Goal: Register for event/course

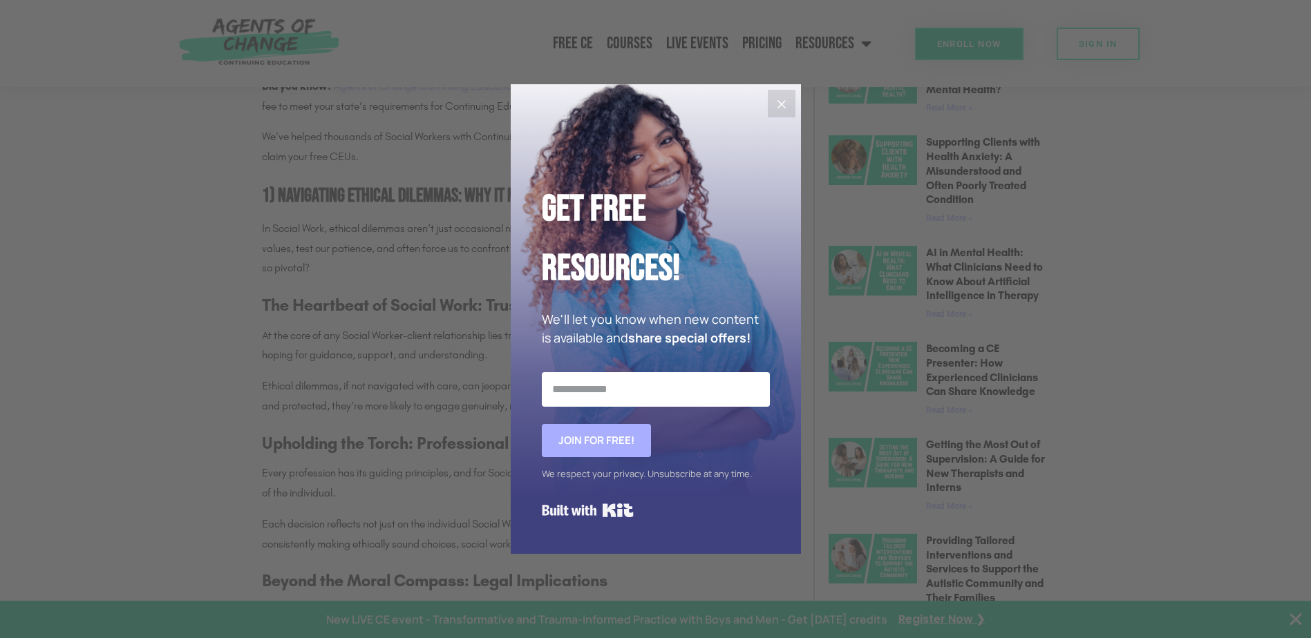
scroll to position [829, 0]
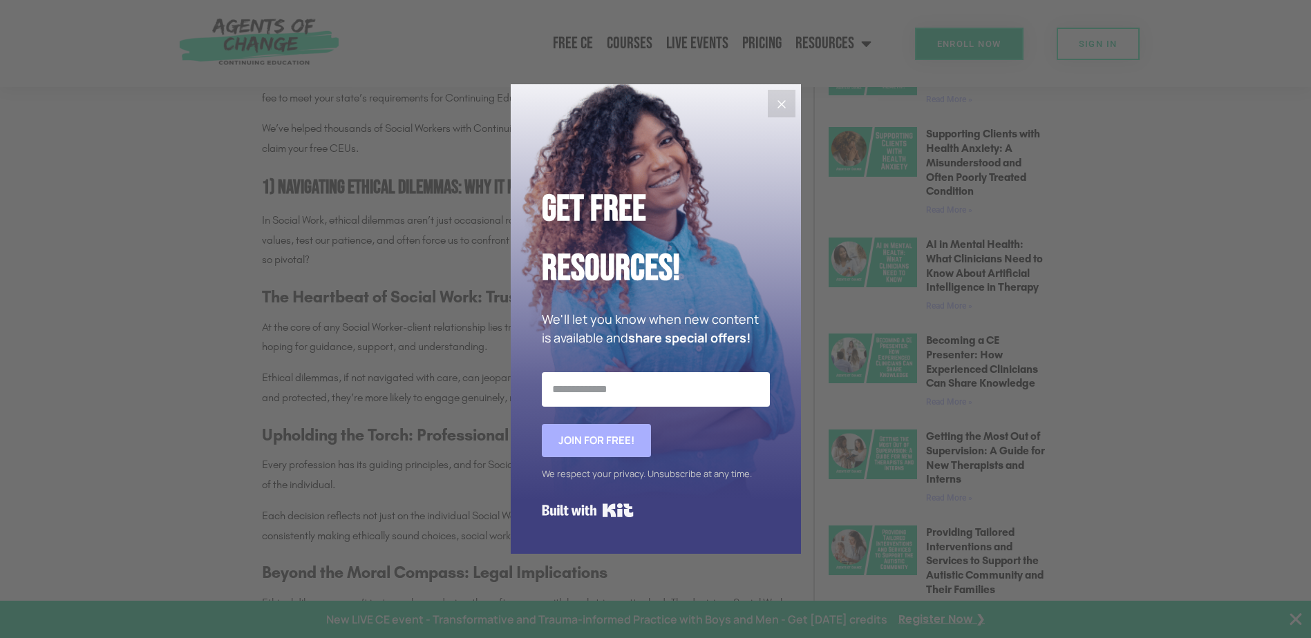
click at [779, 100] on icon "Close" at bounding box center [781, 104] width 17 height 17
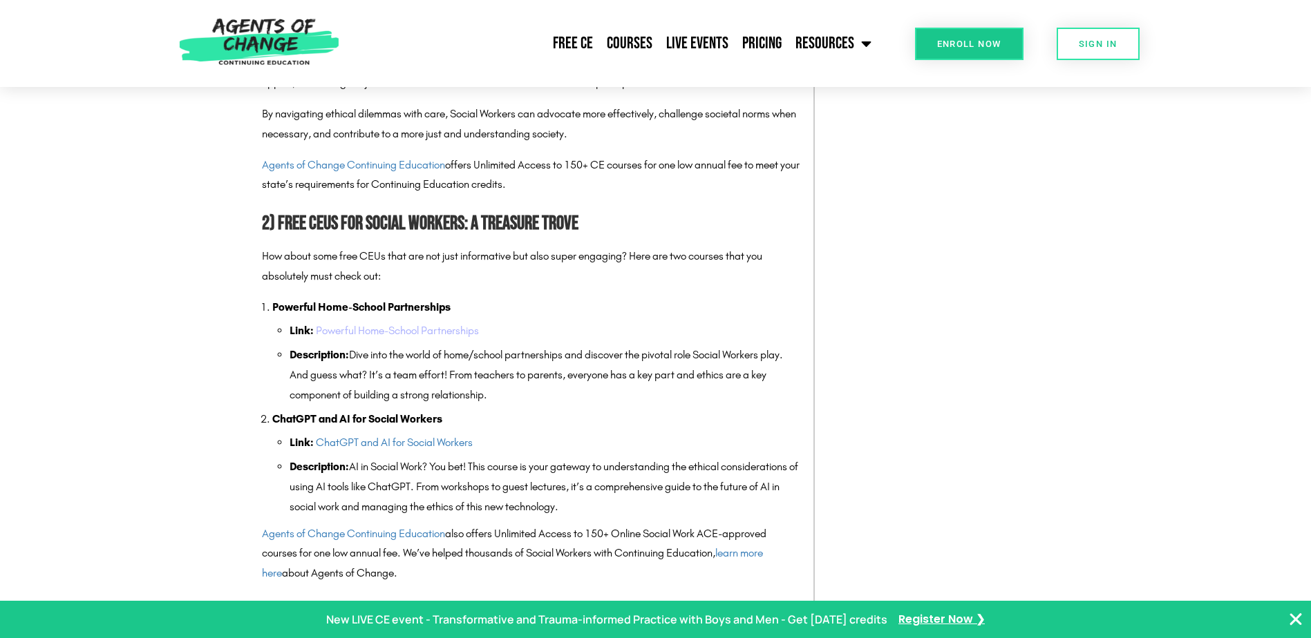
scroll to position [1520, 0]
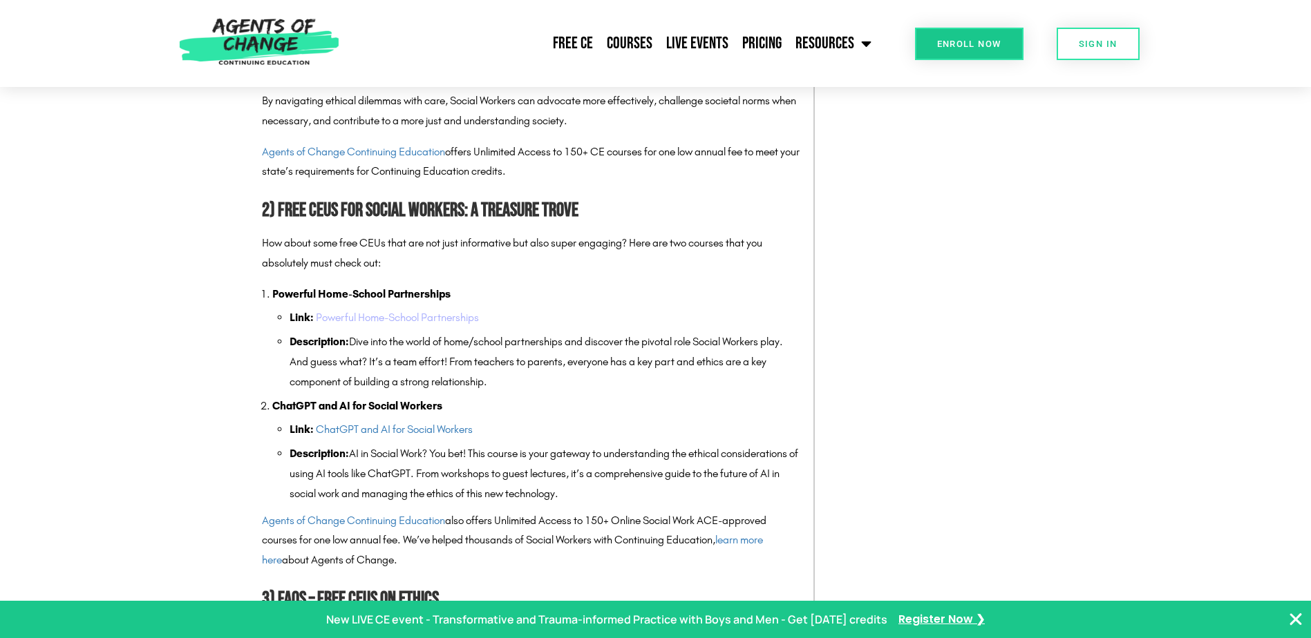
click at [406, 313] on link "Powerful Home-School Partnerships" at bounding box center [397, 317] width 163 height 13
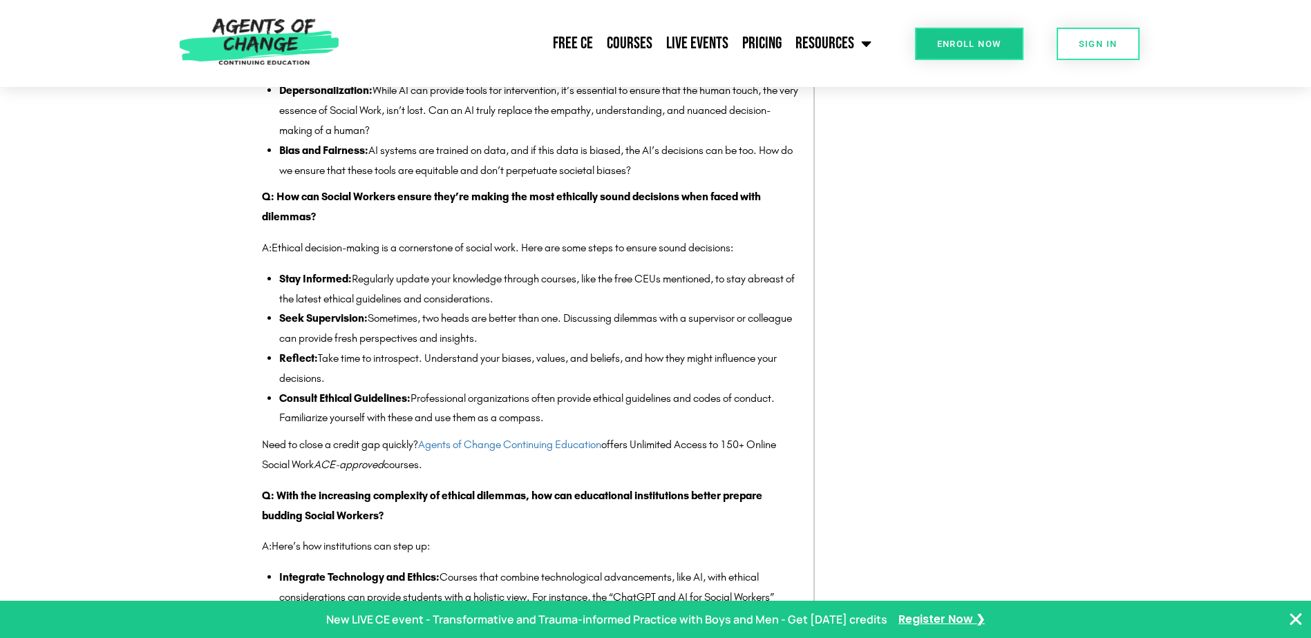
scroll to position [2211, 0]
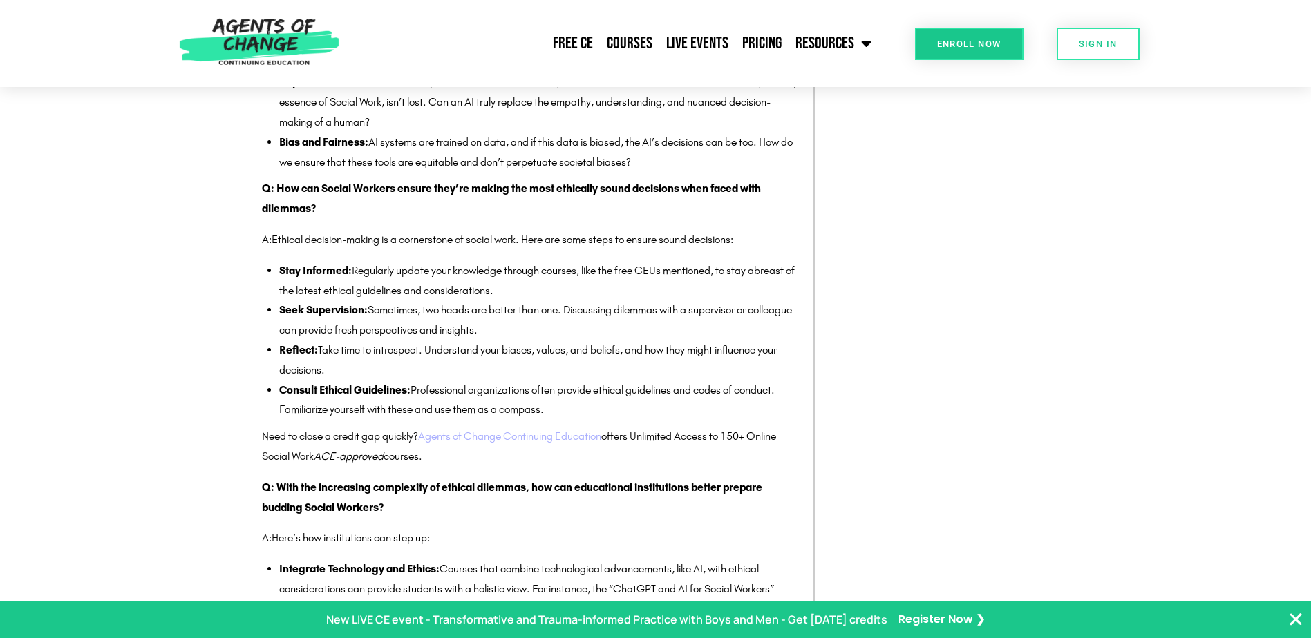
click at [493, 437] on link "Agents of Change Continuing Education" at bounding box center [509, 436] width 183 height 13
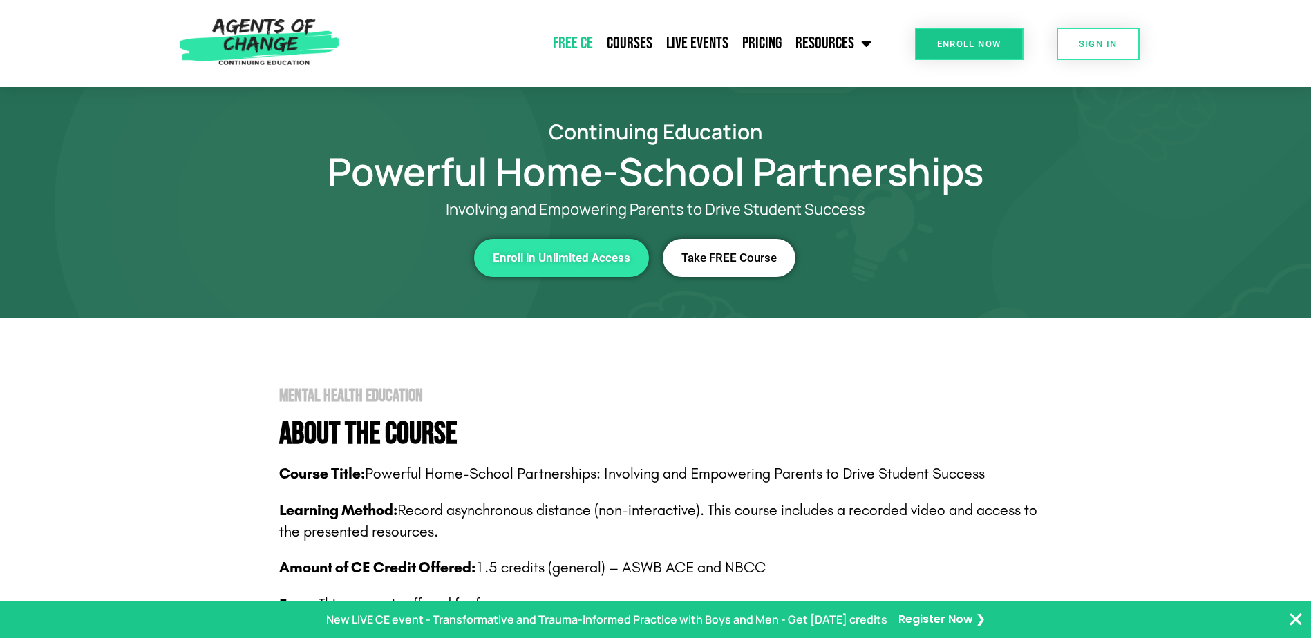
click at [581, 41] on link "Free CE" at bounding box center [573, 43] width 54 height 35
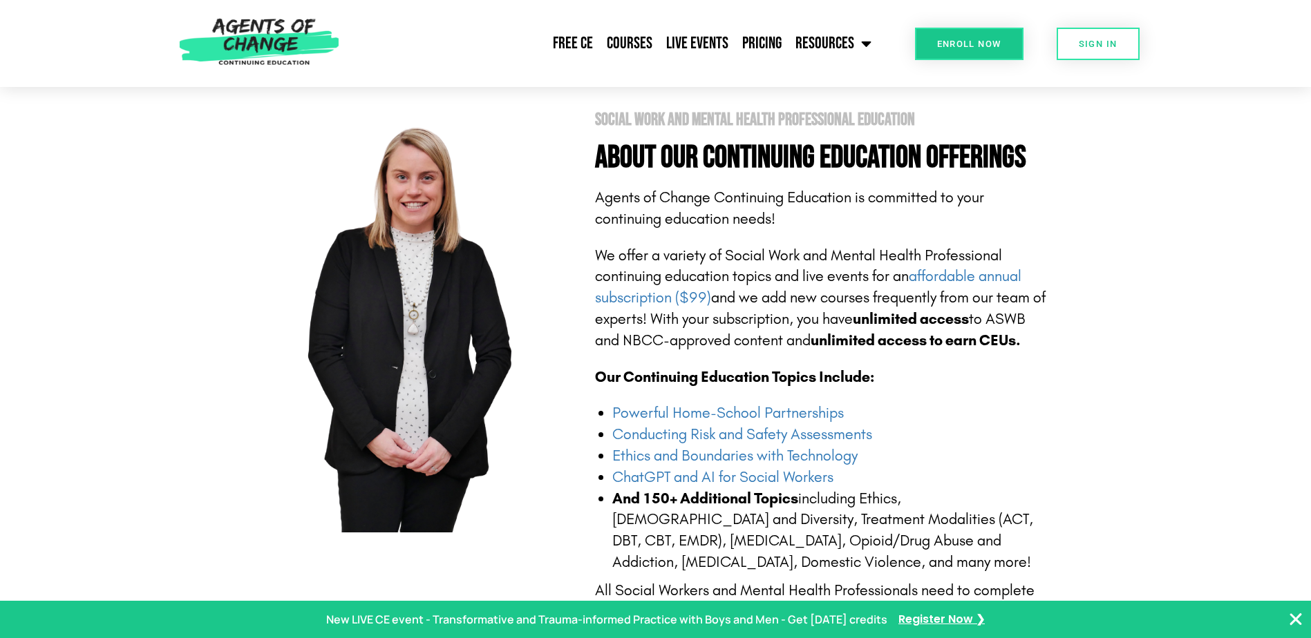
scroll to position [276, 0]
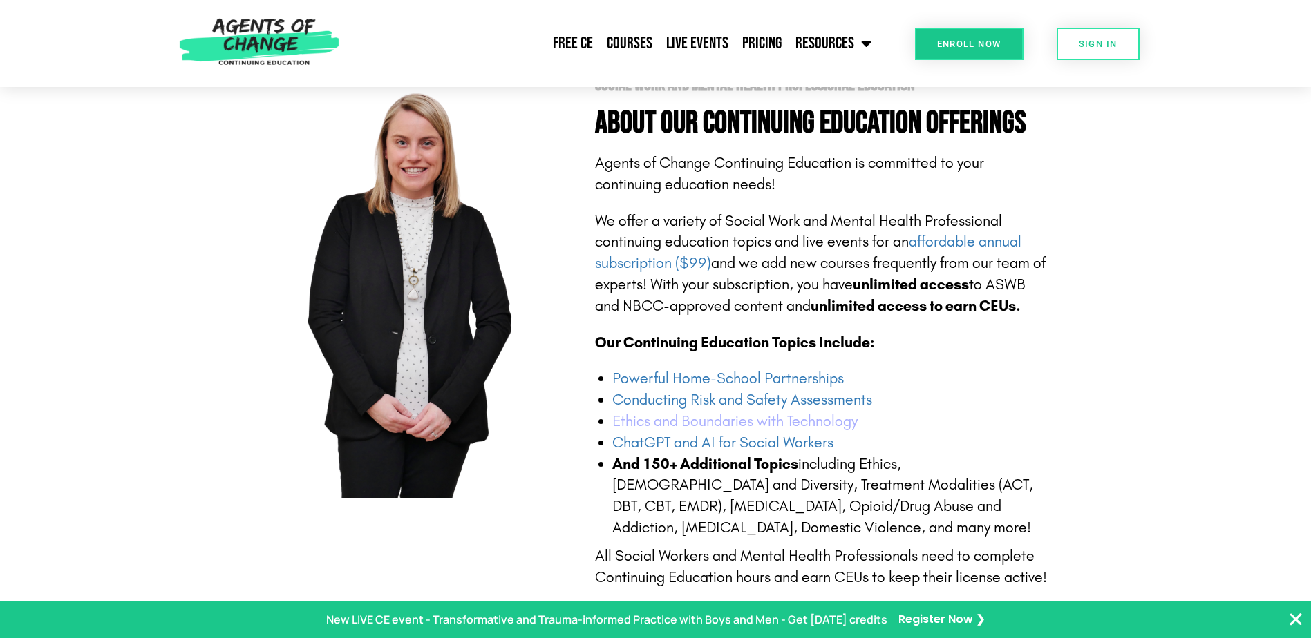
click at [775, 419] on link "Ethics and Boundaries with Technology" at bounding box center [734, 421] width 245 height 18
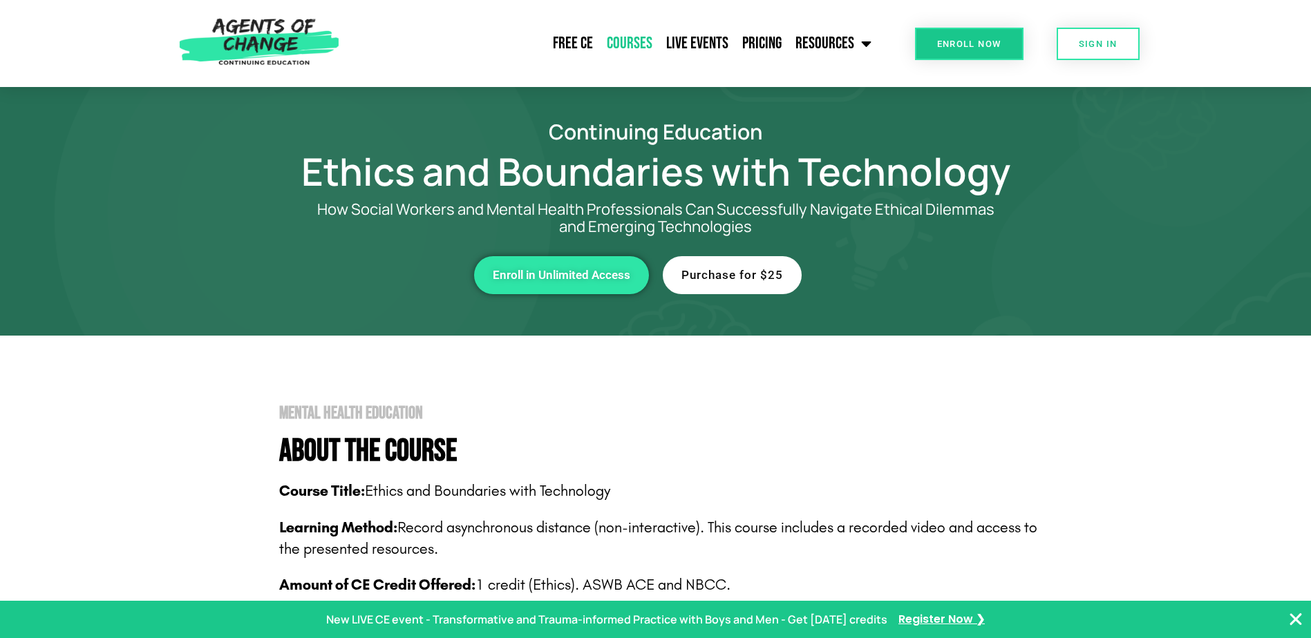
click at [623, 43] on link "Courses" at bounding box center [629, 43] width 59 height 35
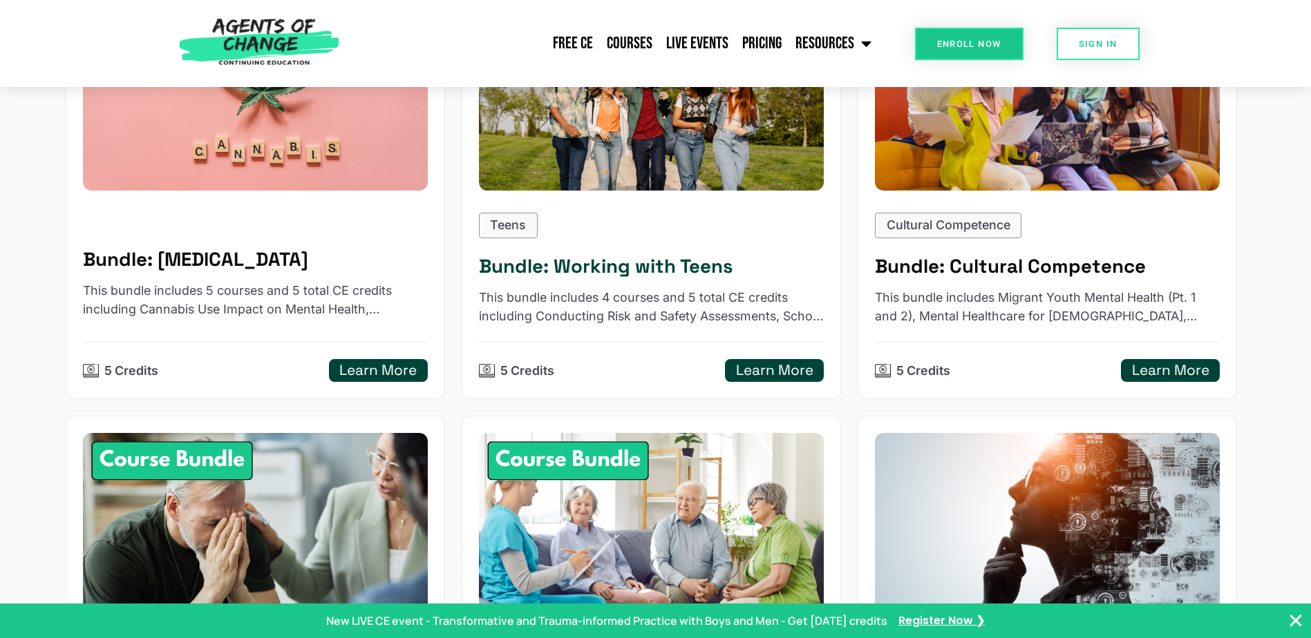
scroll to position [1244, 0]
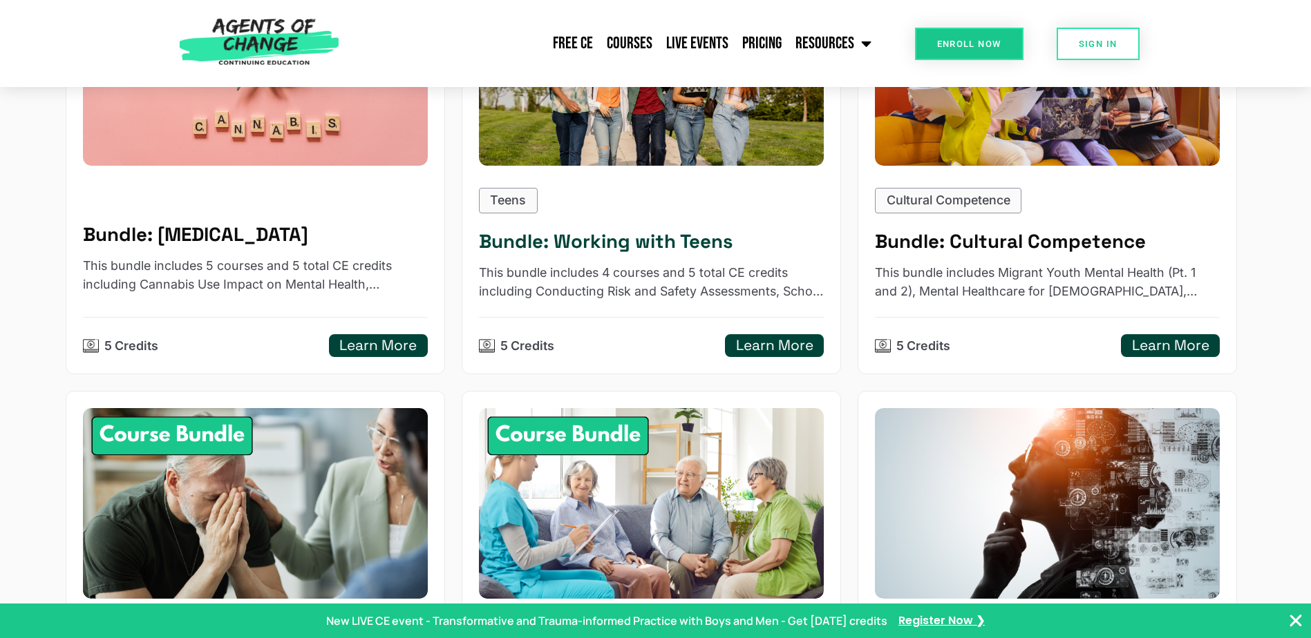
click at [570, 237] on h5 "Bundle: Working with Teens" at bounding box center [651, 241] width 345 height 23
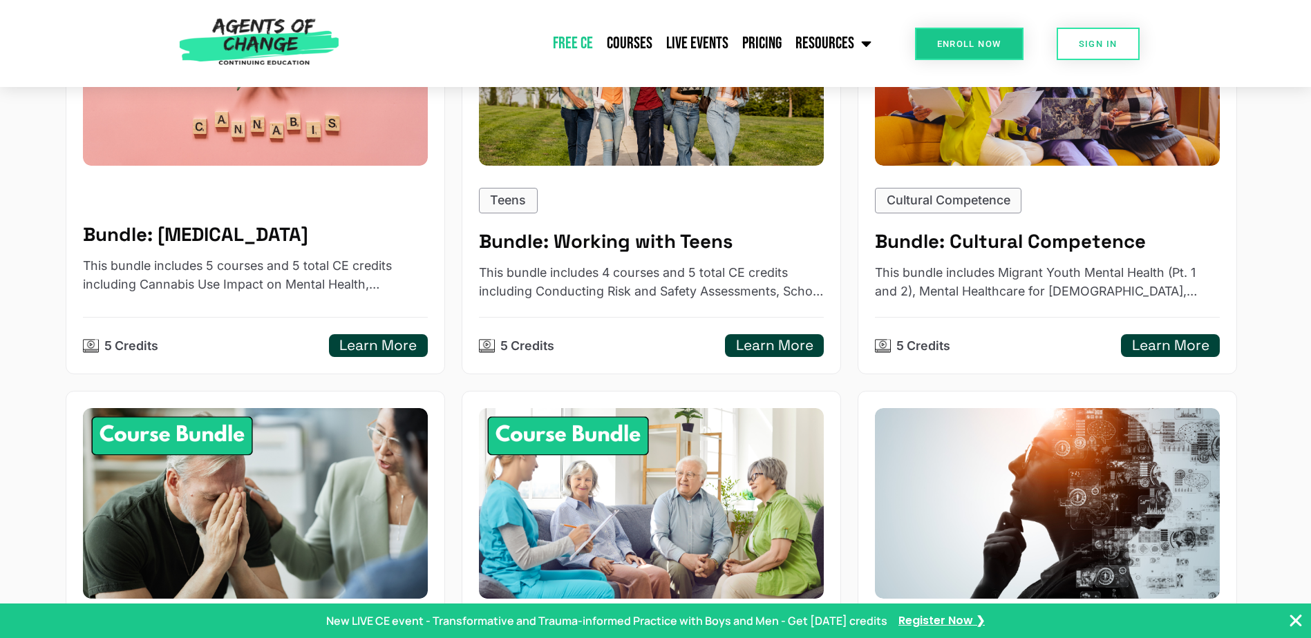
click at [562, 44] on link "Free CE" at bounding box center [573, 43] width 54 height 35
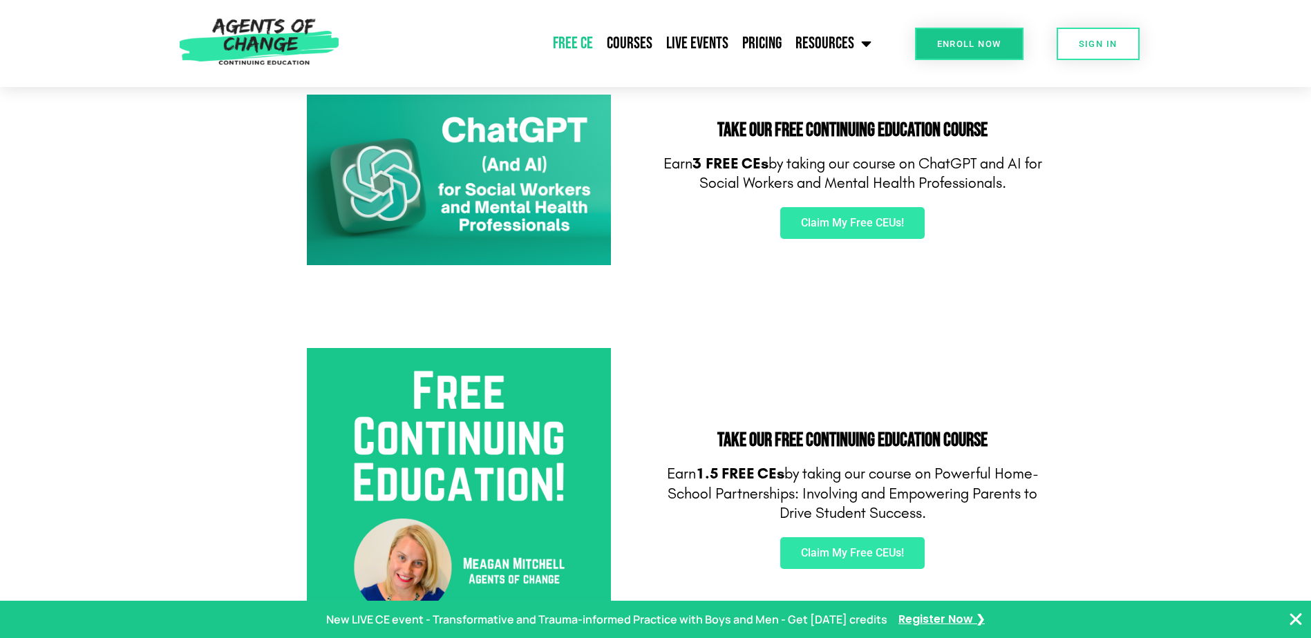
scroll to position [276, 0]
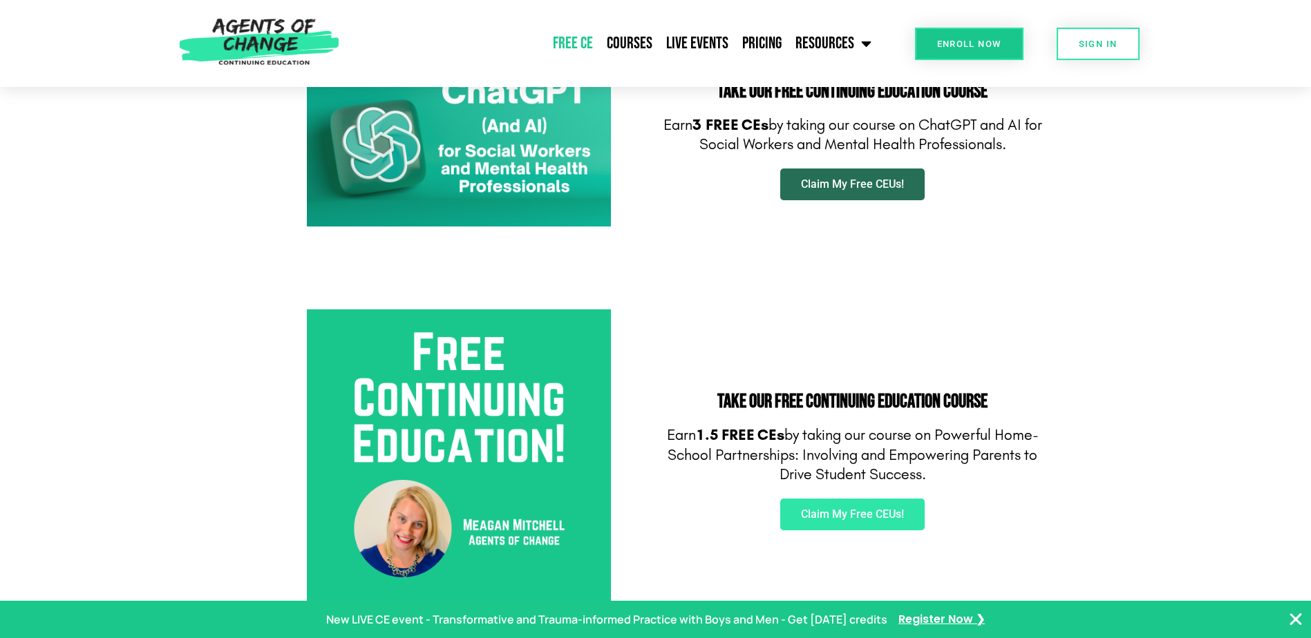
click at [849, 187] on span "Claim My Free CEUs!" at bounding box center [852, 184] width 103 height 11
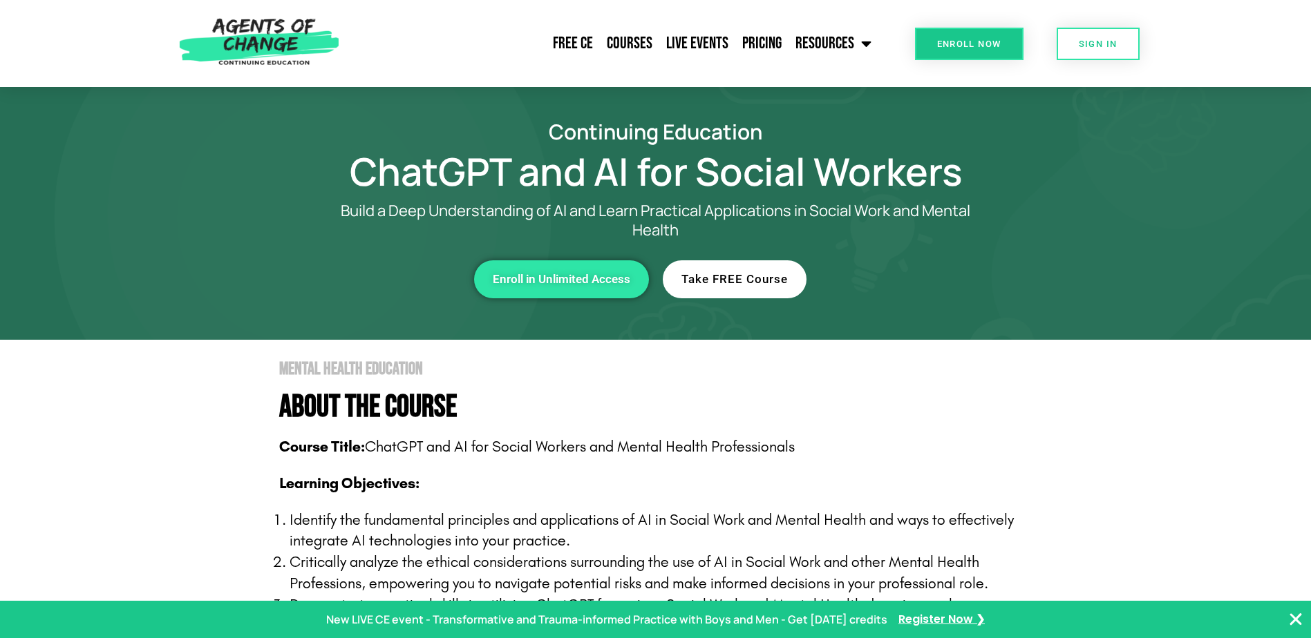
click at [687, 278] on span "Take FREE Course" at bounding box center [734, 280] width 106 height 12
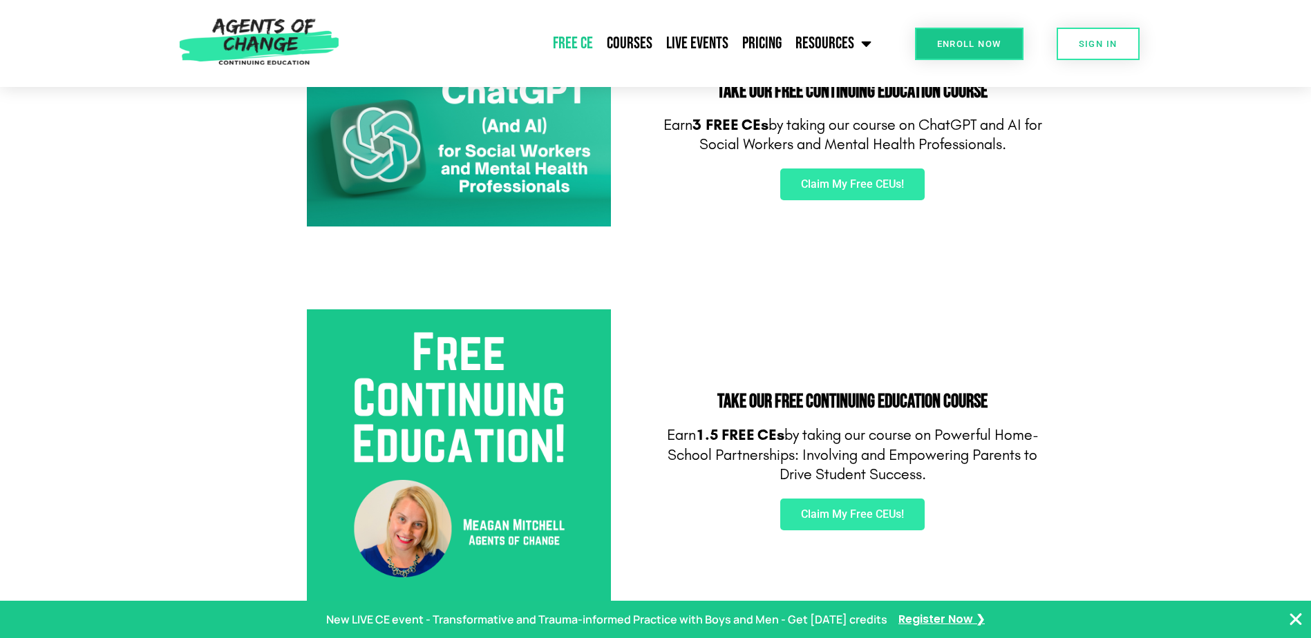
scroll to position [345, 0]
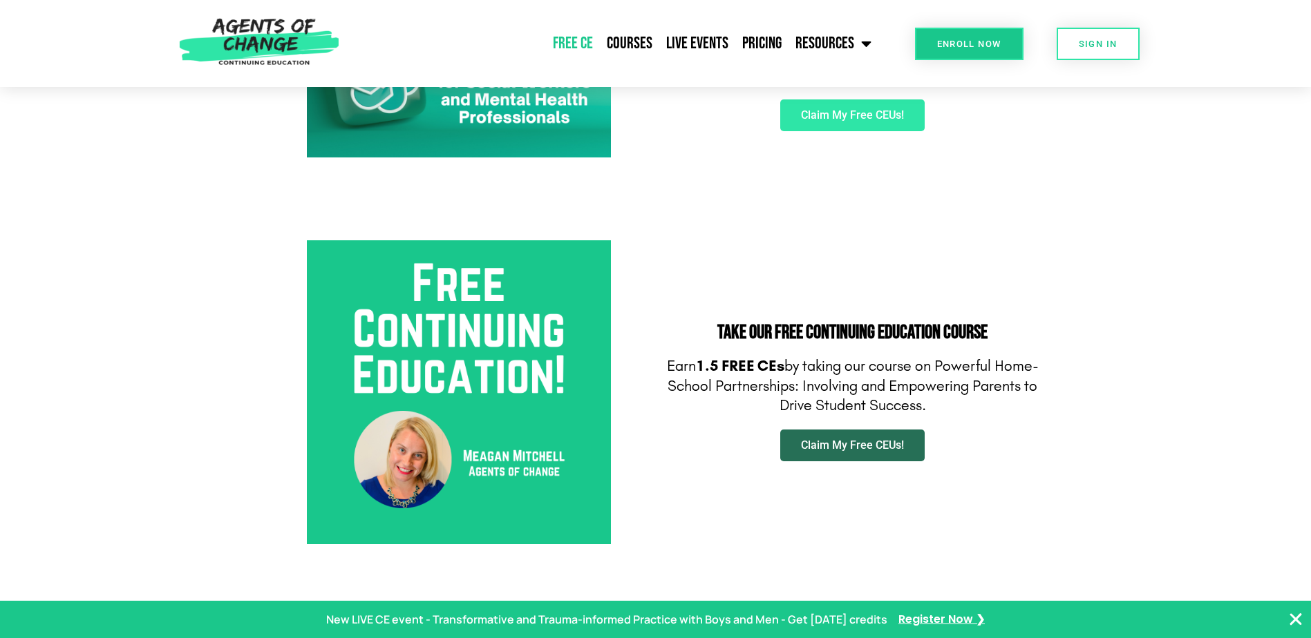
click at [836, 448] on span "Claim My Free CEUs!" at bounding box center [852, 445] width 103 height 11
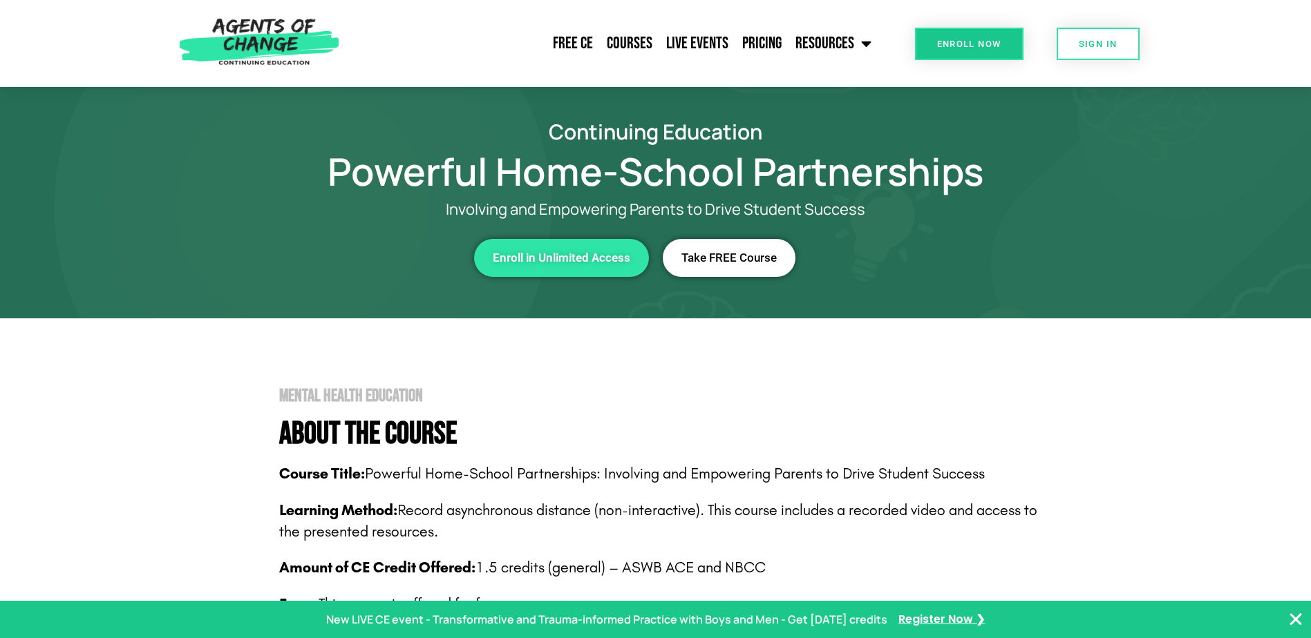
click at [743, 255] on span "Take FREE Course" at bounding box center [728, 258] width 95 height 12
